Goal: Task Accomplishment & Management: Manage account settings

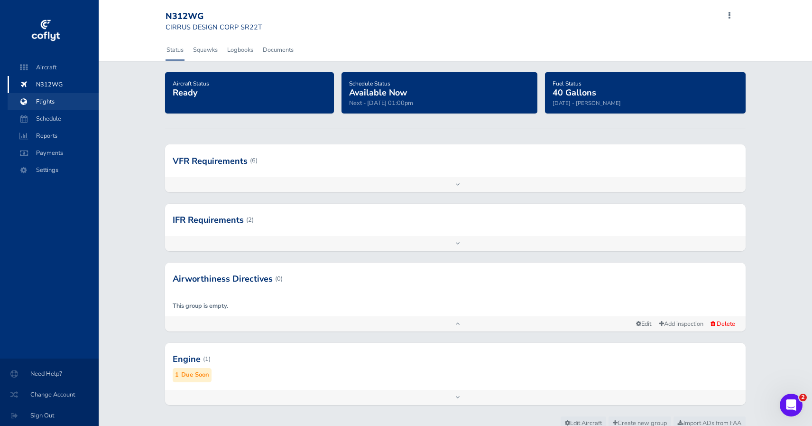
click at [41, 99] on span "Flights" at bounding box center [53, 101] width 72 height 17
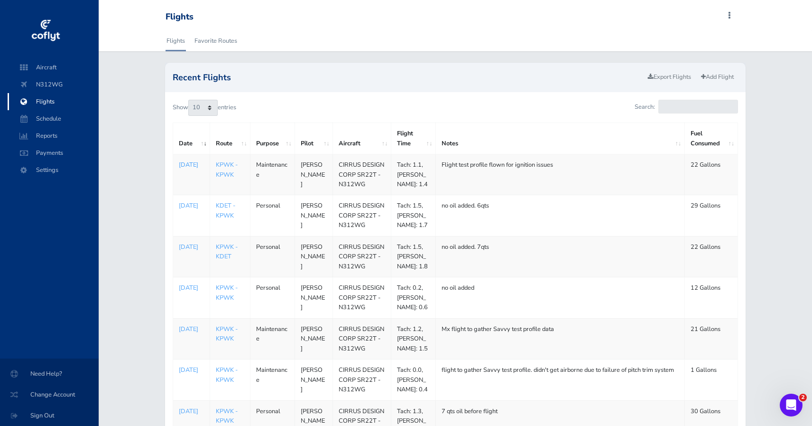
click at [190, 169] on p "[DATE]" at bounding box center [191, 164] width 25 height 9
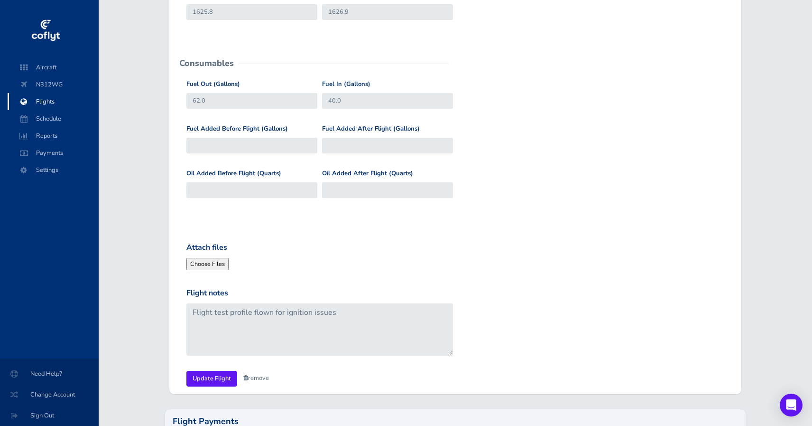
scroll to position [217, 0]
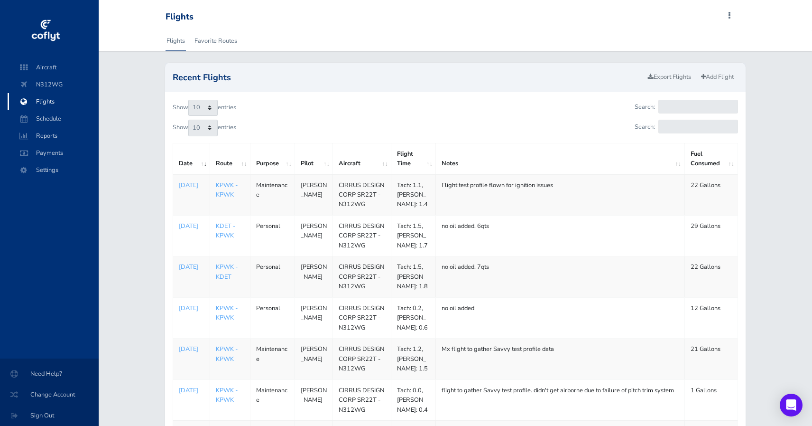
click at [54, 34] on img at bounding box center [45, 31] width 31 height 28
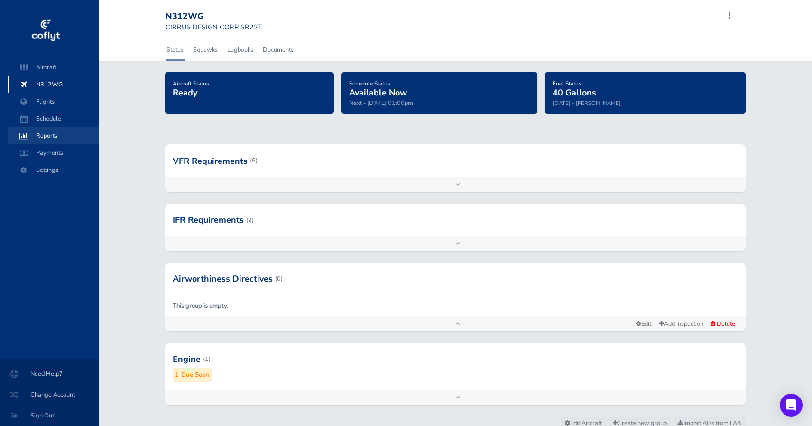
click at [56, 133] on span "Reports" at bounding box center [53, 135] width 72 height 17
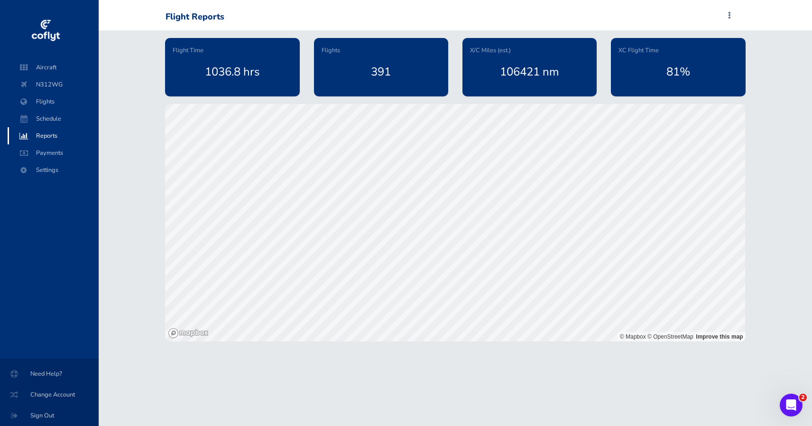
click at [197, 46] on span "Flight Time" at bounding box center [188, 50] width 31 height 9
click at [197, 52] on span "Flight Time" at bounding box center [188, 50] width 31 height 9
click at [49, 104] on span "Flights" at bounding box center [53, 101] width 72 height 17
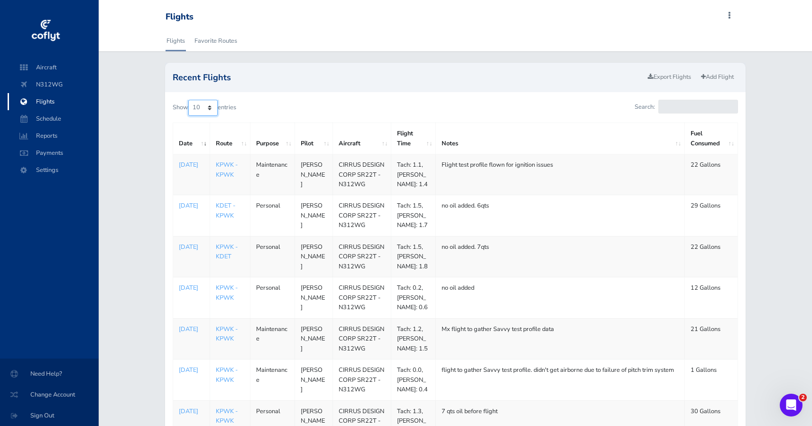
click at [202, 107] on select "10 25 50 100" at bounding box center [202, 108] width 29 height 16
select select "100"
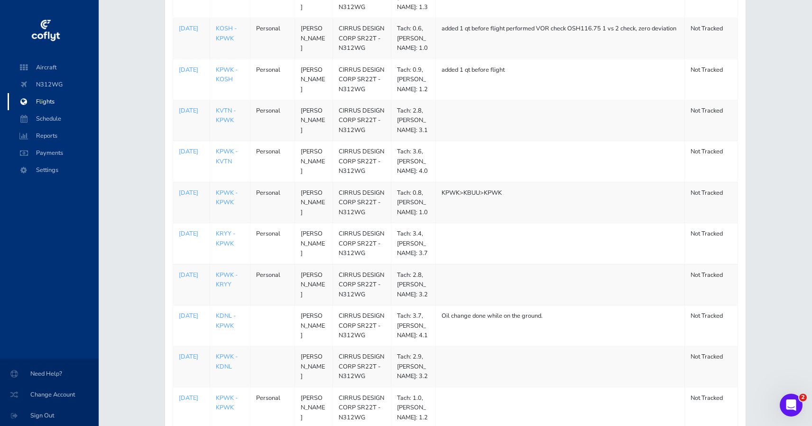
scroll to position [2211, 0]
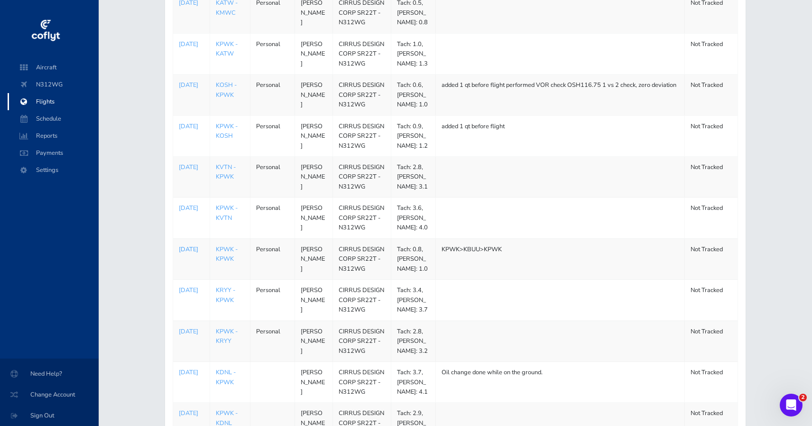
click at [185, 250] on p "May 24, 2024" at bounding box center [191, 248] width 25 height 9
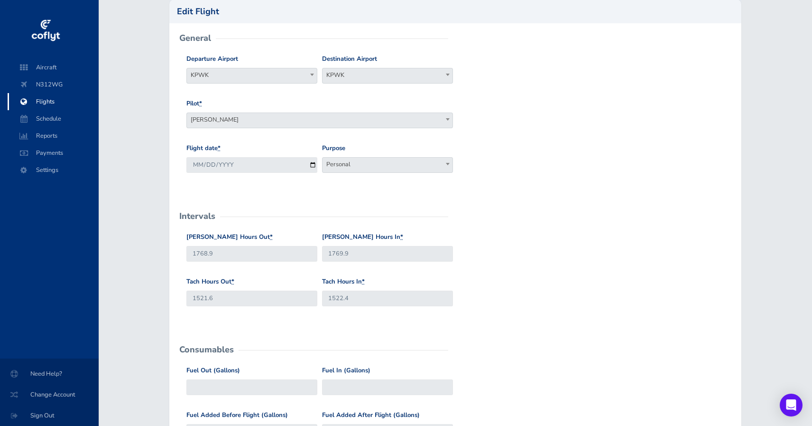
scroll to position [70, 0]
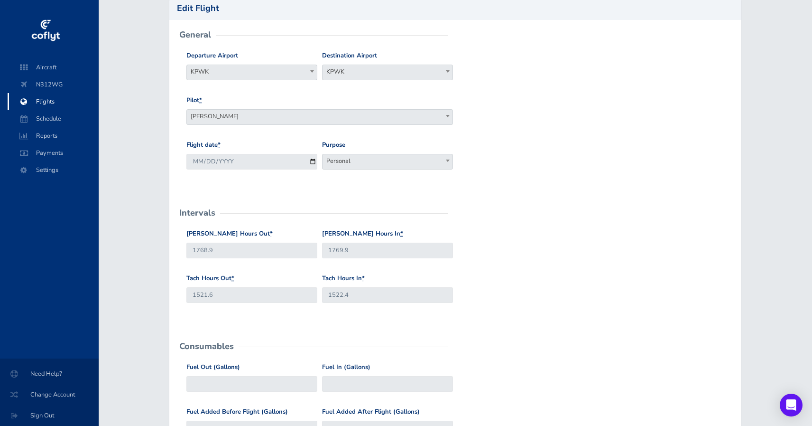
click at [196, 234] on label "Hobbs Hours Out *" at bounding box center [229, 234] width 86 height 10
click at [196, 242] on input "1768.9" at bounding box center [251, 250] width 131 height 16
drag, startPoint x: 196, startPoint y: 234, endPoint x: 237, endPoint y: 234, distance: 40.3
click at [237, 234] on label "Hobbs Hours Out *" at bounding box center [229, 234] width 86 height 10
click at [237, 242] on input "1768.9" at bounding box center [251, 250] width 131 height 16
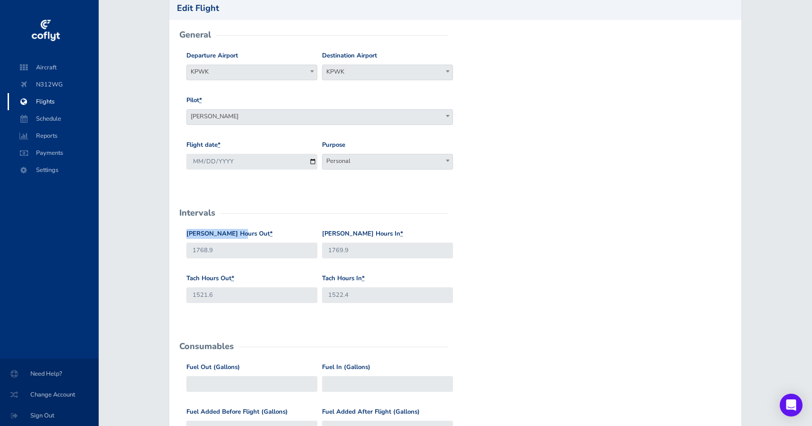
click at [237, 234] on label "Hobbs Hours Out *" at bounding box center [229, 234] width 86 height 10
click at [237, 242] on input "1768.9" at bounding box center [251, 250] width 131 height 16
